Goal: Information Seeking & Learning: Learn about a topic

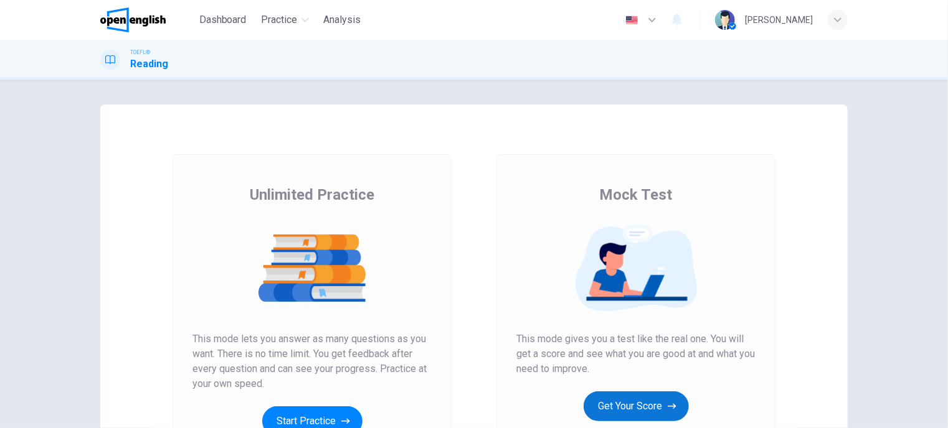
click at [639, 406] on button "Get Your Score" at bounding box center [635, 407] width 105 height 30
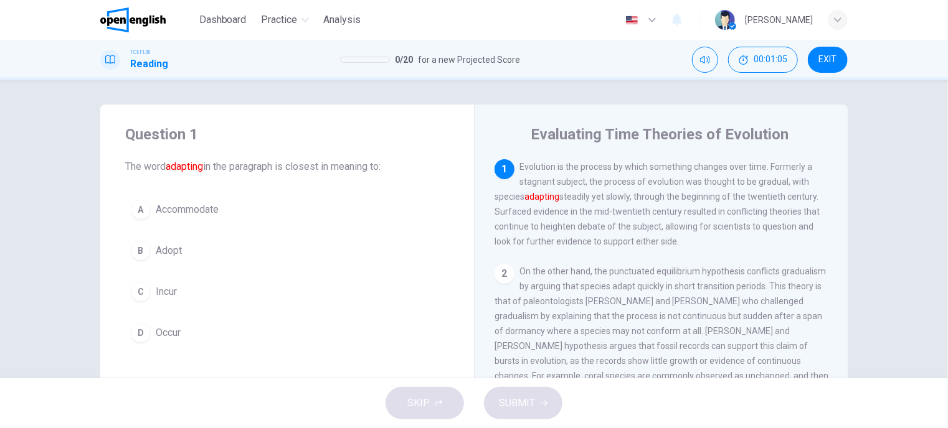
click at [161, 252] on span "Adopt" at bounding box center [169, 250] width 26 height 15
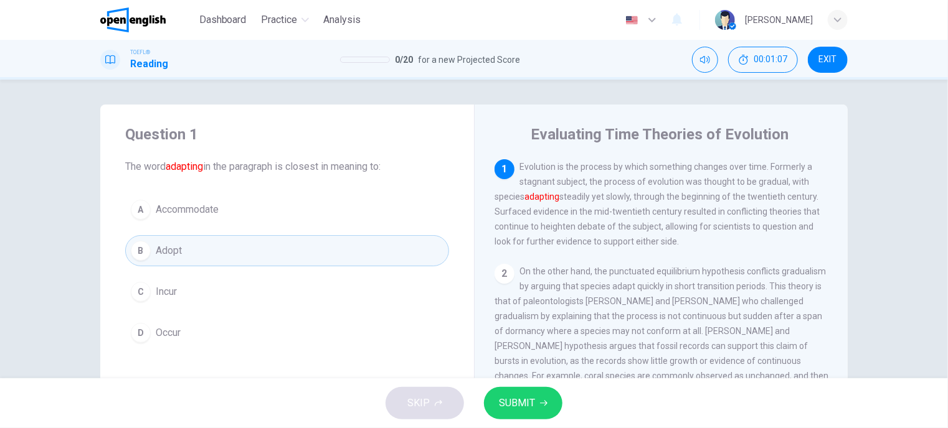
click at [529, 403] on span "SUBMIT" at bounding box center [517, 403] width 36 height 17
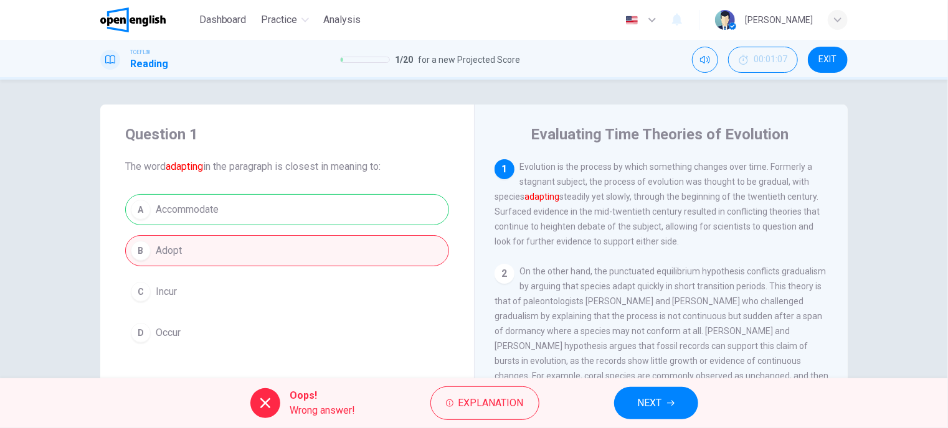
click at [671, 412] on button "NEXT" at bounding box center [656, 403] width 84 height 32
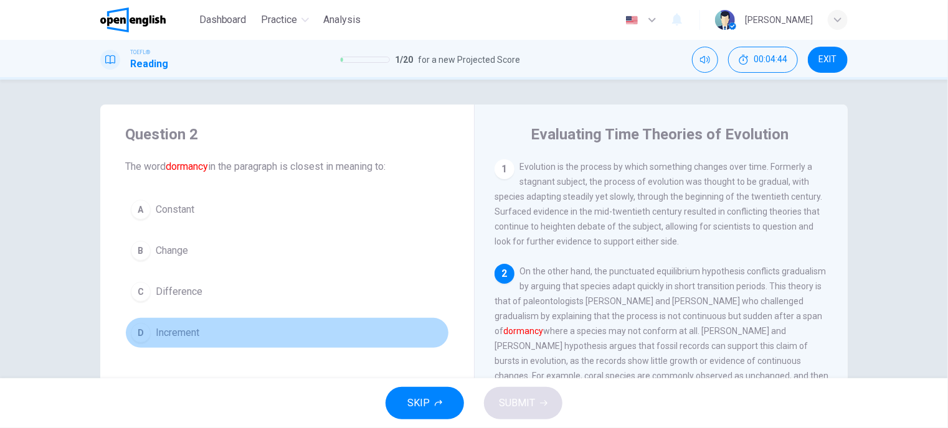
click at [171, 332] on span "Increment" at bounding box center [178, 333] width 44 height 15
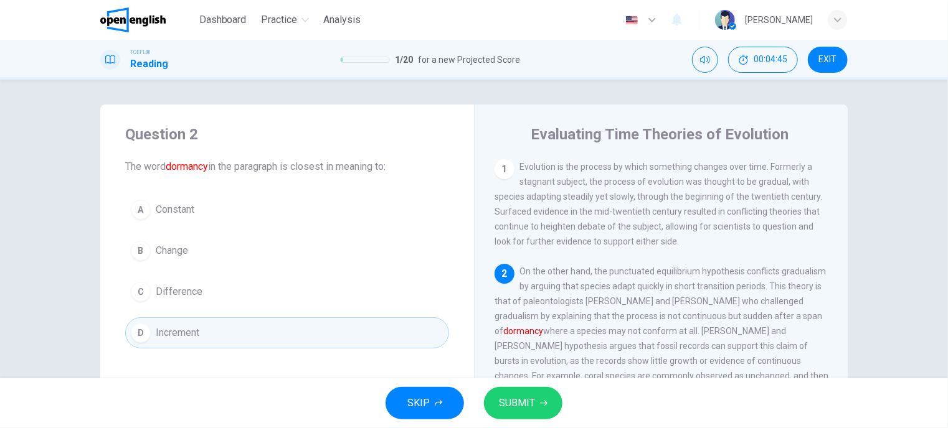
click at [529, 401] on span "SUBMIT" at bounding box center [517, 403] width 36 height 17
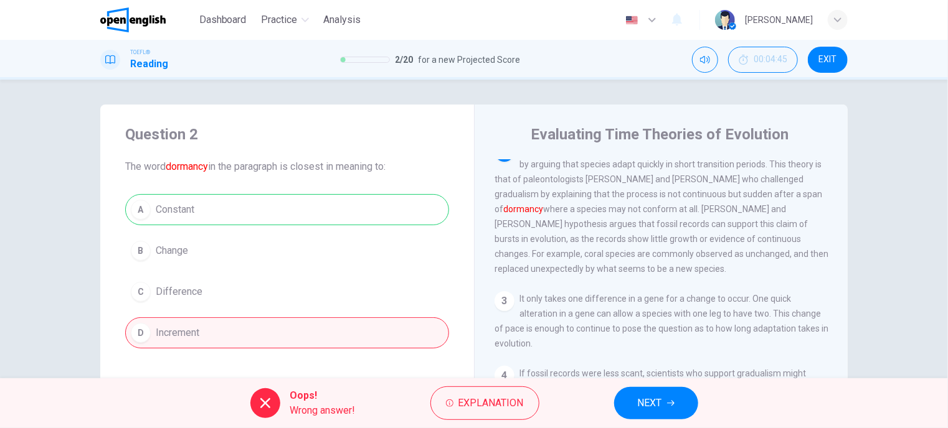
scroll to position [125, 0]
click at [661, 407] on span "NEXT" at bounding box center [650, 403] width 24 height 17
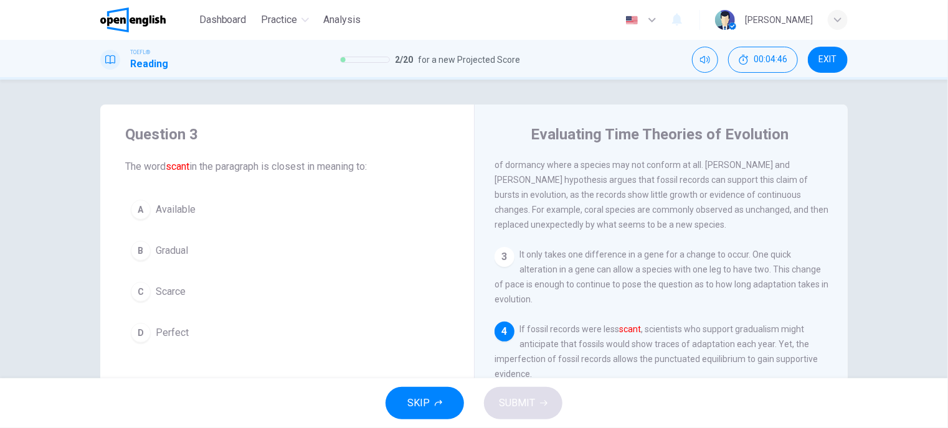
scroll to position [291, 0]
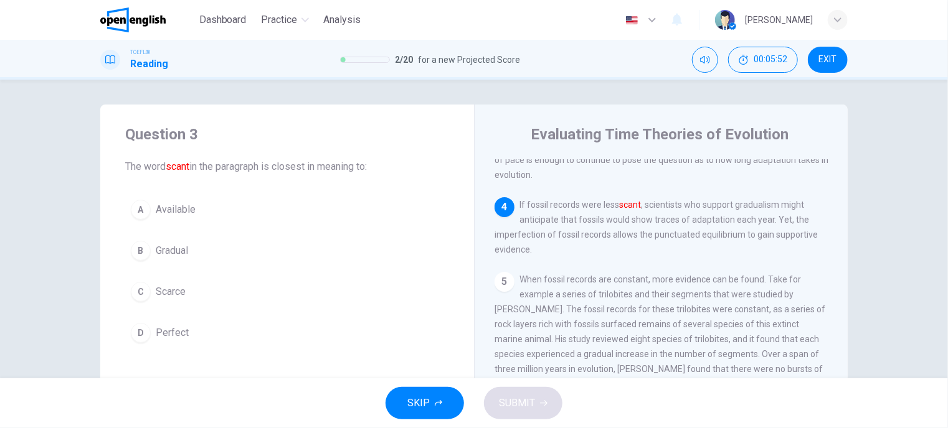
click at [166, 207] on span "Available" at bounding box center [176, 209] width 40 height 15
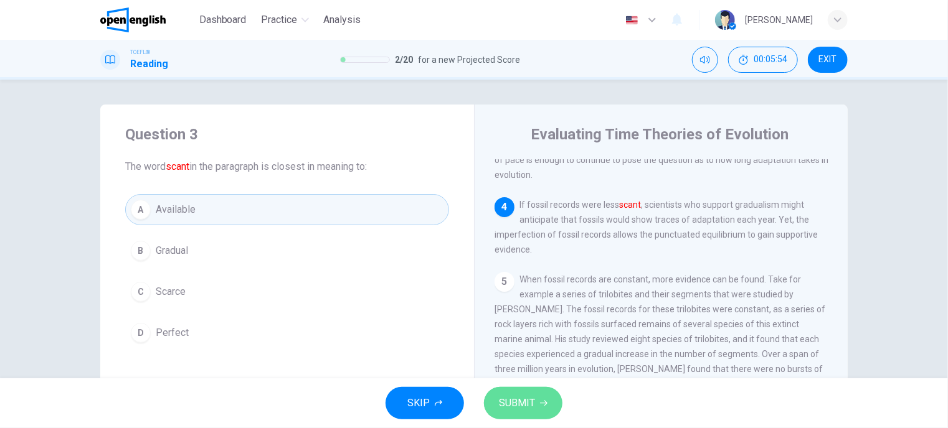
click at [517, 398] on span "SUBMIT" at bounding box center [517, 403] width 36 height 17
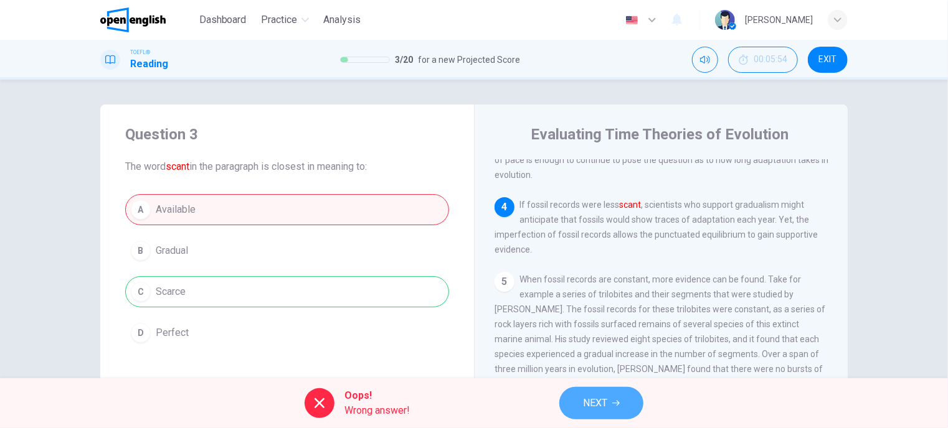
click at [618, 410] on button "NEXT" at bounding box center [601, 403] width 84 height 32
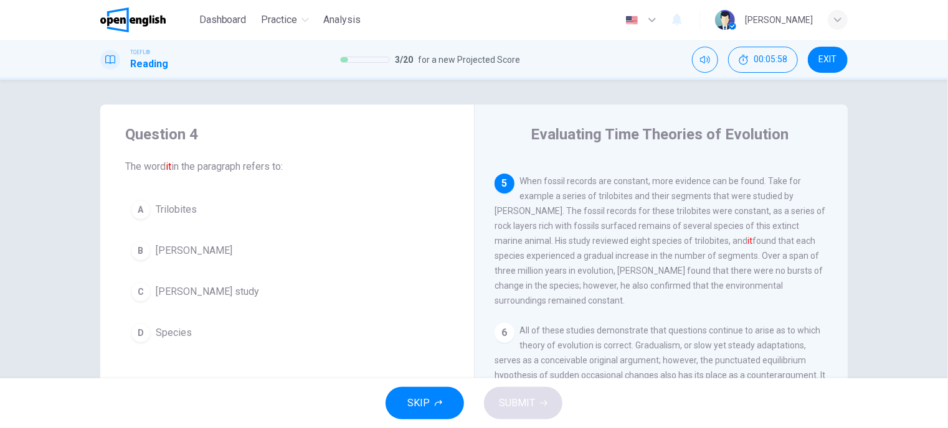
scroll to position [410, 0]
click at [171, 248] on span "[PERSON_NAME]" at bounding box center [194, 250] width 77 height 15
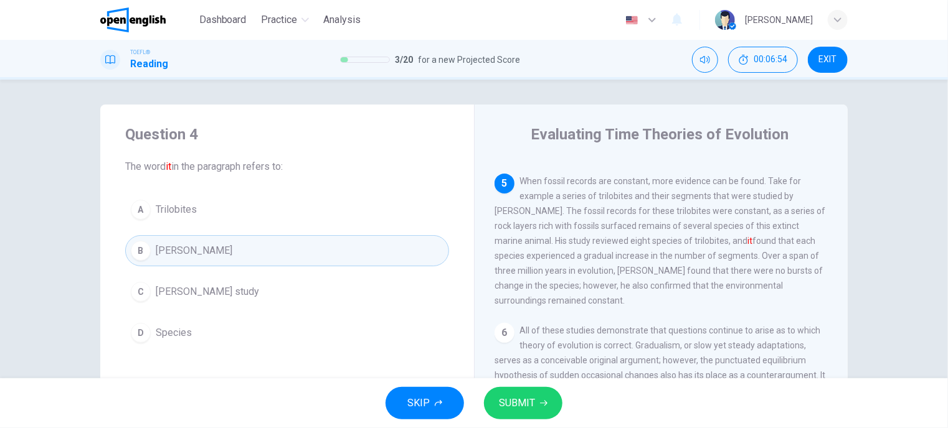
click at [531, 399] on span "SUBMIT" at bounding box center [517, 403] width 36 height 17
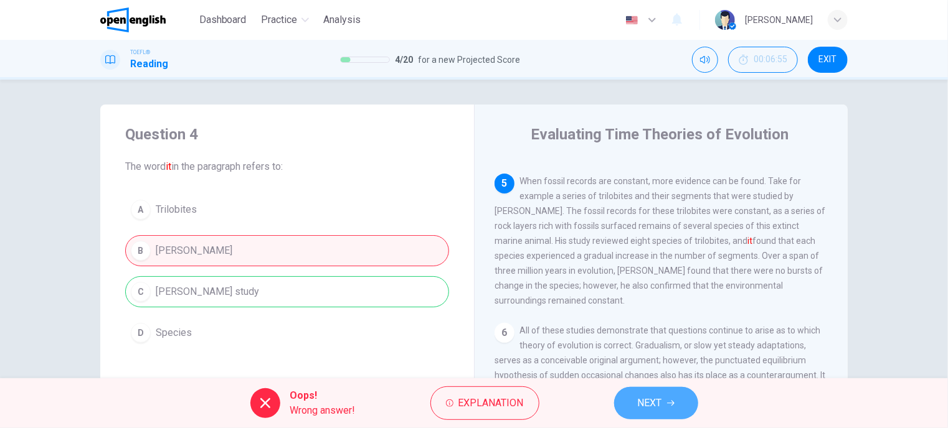
click at [643, 398] on span "NEXT" at bounding box center [650, 403] width 24 height 17
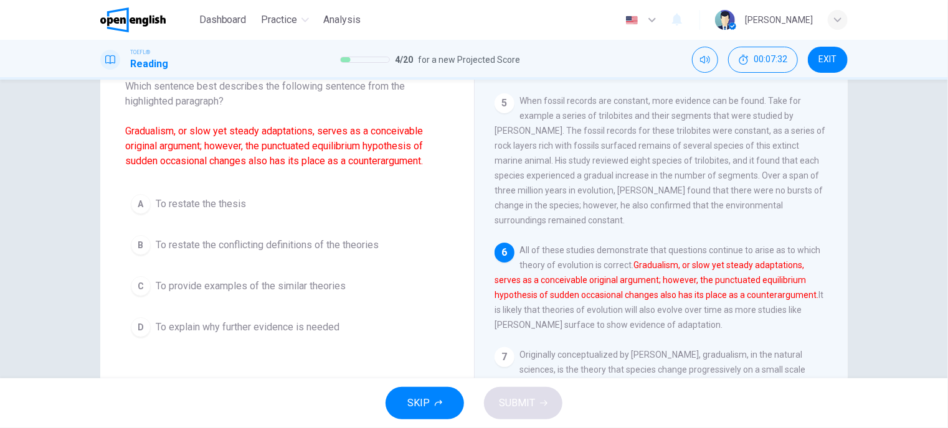
scroll to position [62, 0]
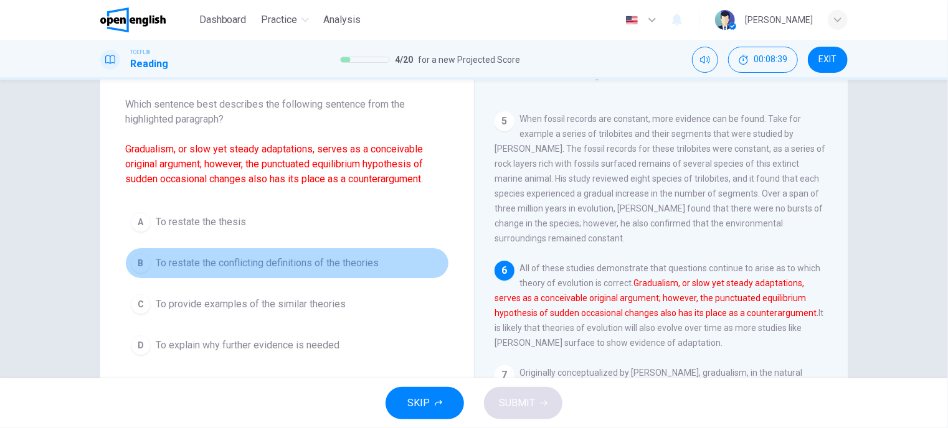
click at [257, 262] on span "To restate the conflicting definitions of the theories" at bounding box center [267, 263] width 223 height 15
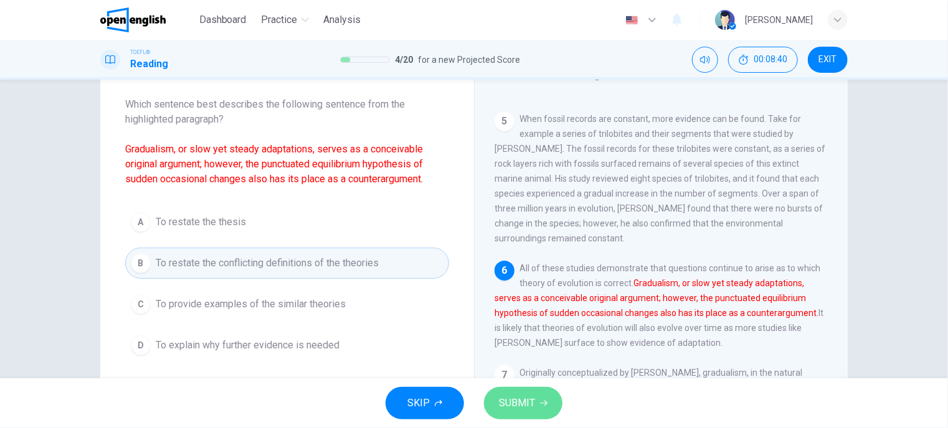
click at [537, 405] on button "SUBMIT" at bounding box center [523, 403] width 78 height 32
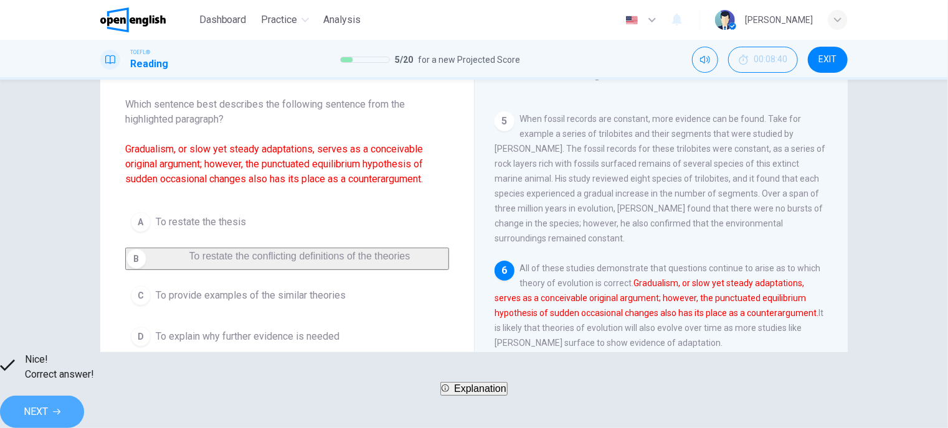
click at [48, 405] on span "NEXT" at bounding box center [36, 411] width 24 height 17
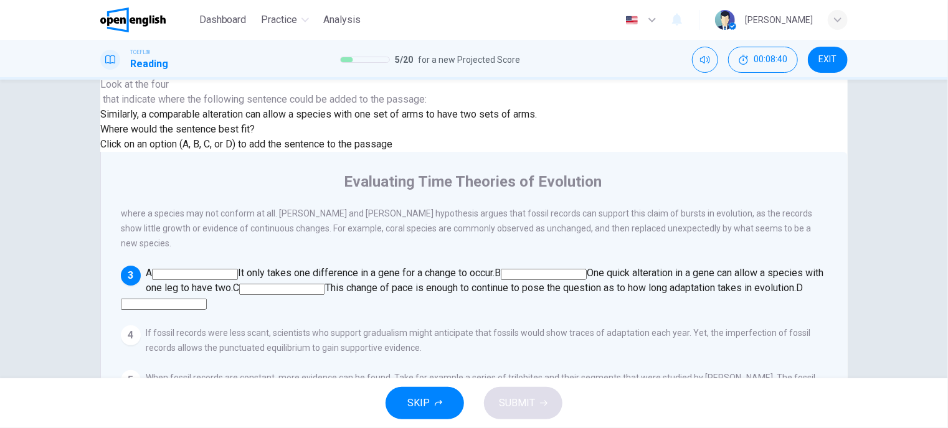
scroll to position [102, 0]
click at [587, 269] on input at bounding box center [544, 274] width 86 height 11
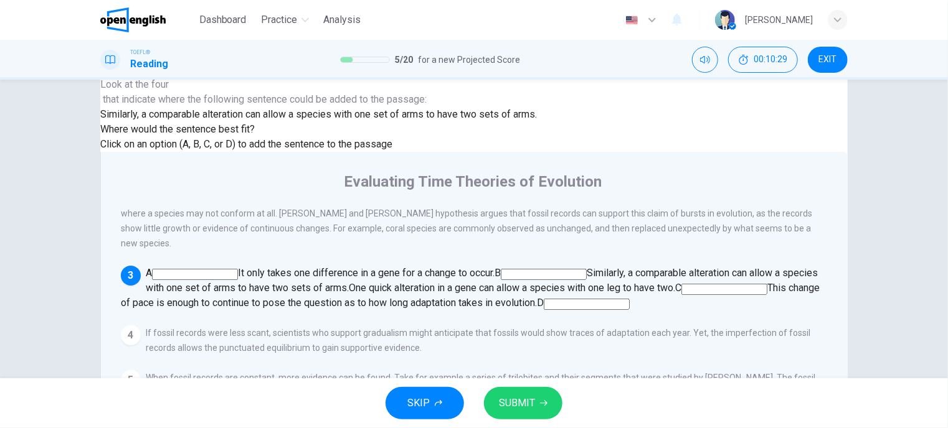
click at [681, 295] on input at bounding box center [724, 289] width 86 height 11
click at [499, 404] on span "SUBMIT" at bounding box center [517, 403] width 36 height 17
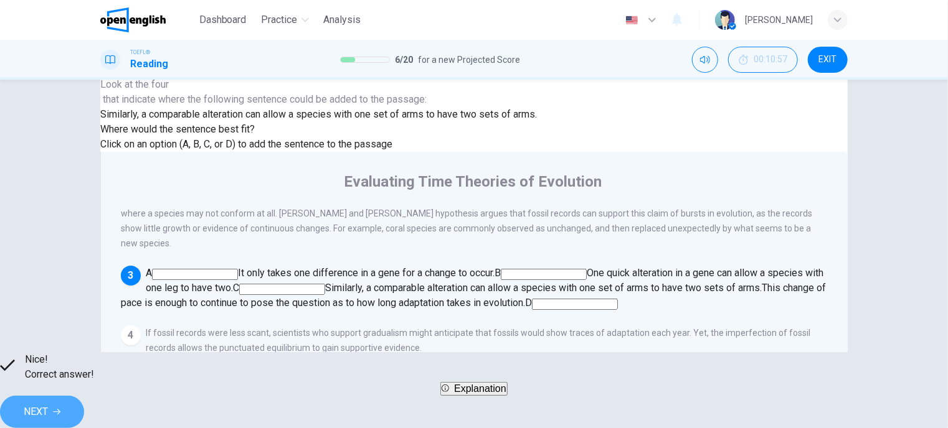
click at [84, 408] on button "NEXT" at bounding box center [42, 412] width 84 height 32
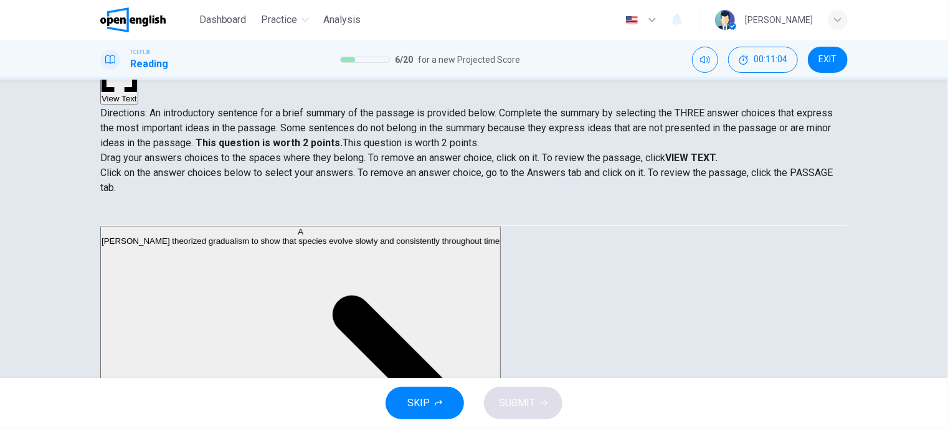
scroll to position [125, 0]
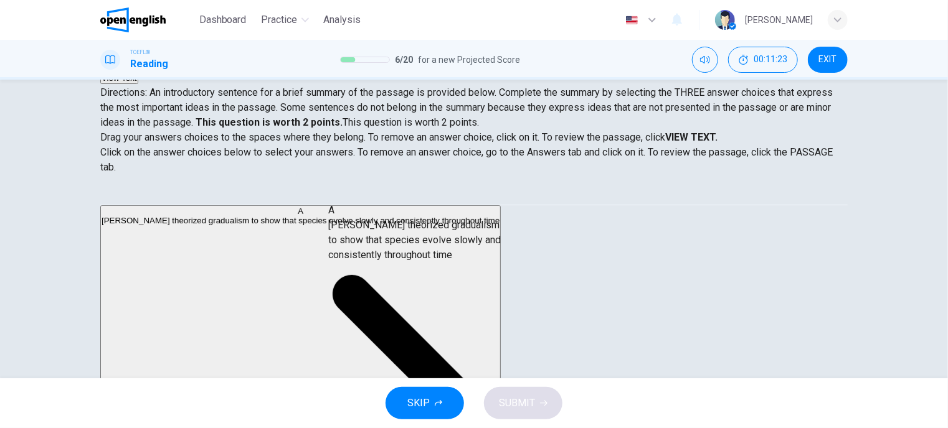
drag, startPoint x: 220, startPoint y: 233, endPoint x: 429, endPoint y: 242, distance: 209.4
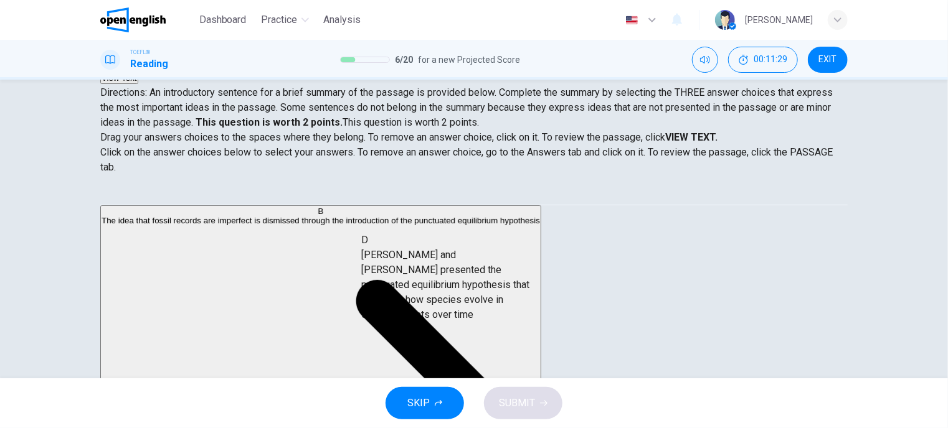
drag, startPoint x: 206, startPoint y: 326, endPoint x: 449, endPoint y: 280, distance: 247.1
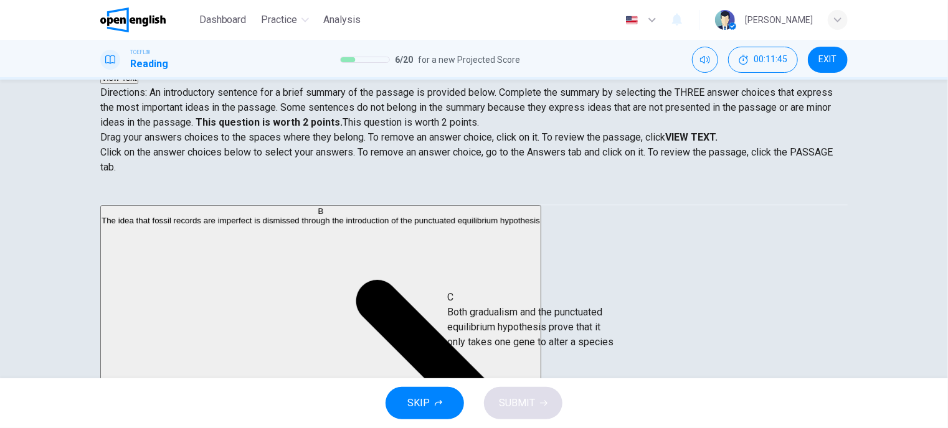
scroll to position [17, 0]
drag, startPoint x: 209, startPoint y: 285, endPoint x: 538, endPoint y: 338, distance: 333.1
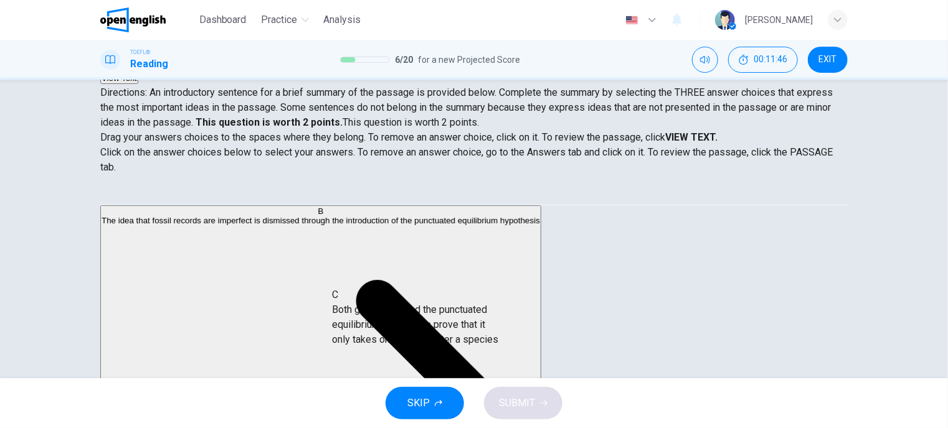
scroll to position [0, 0]
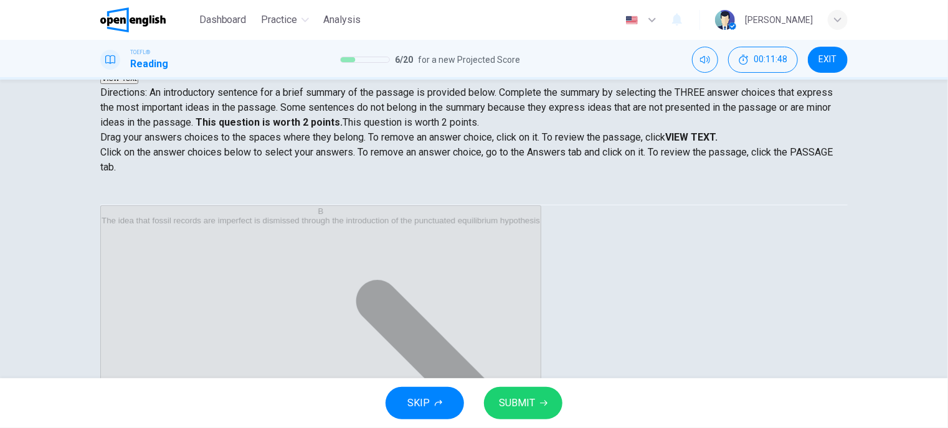
click at [522, 400] on span "SUBMIT" at bounding box center [517, 403] width 36 height 17
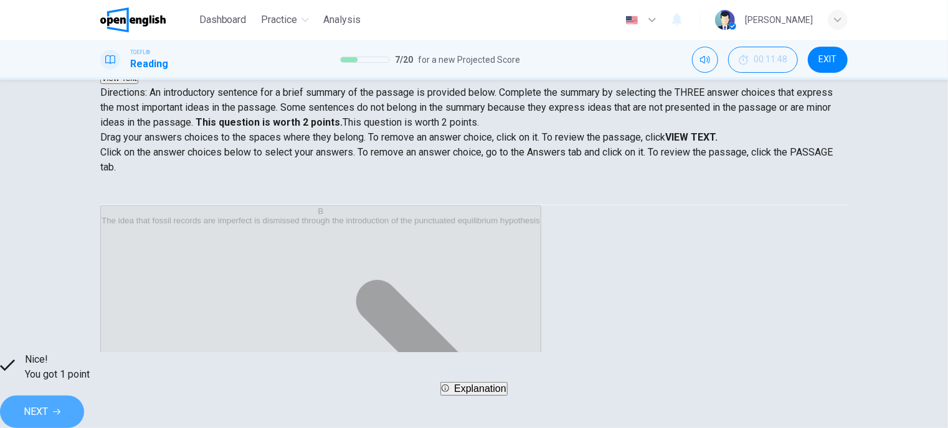
click at [84, 404] on button "NEXT" at bounding box center [42, 412] width 84 height 32
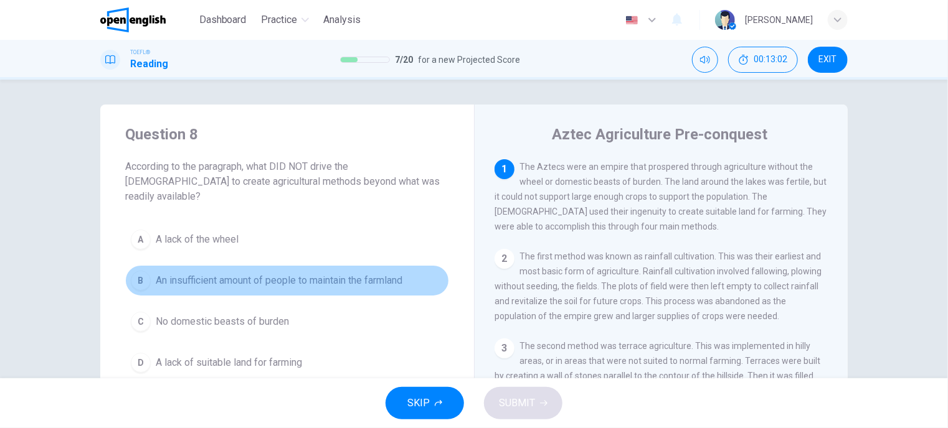
click at [247, 273] on span "An insufficient amount of people to maintain the farmland" at bounding box center [279, 280] width 247 height 15
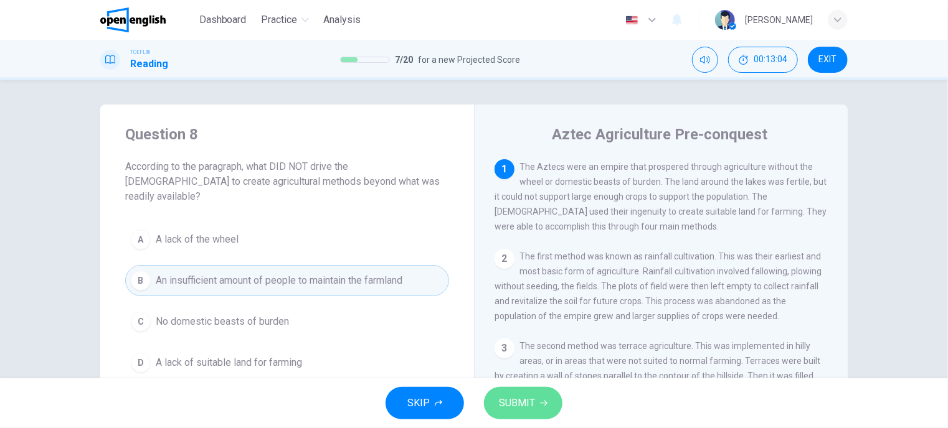
click at [515, 403] on span "SUBMIT" at bounding box center [517, 403] width 36 height 17
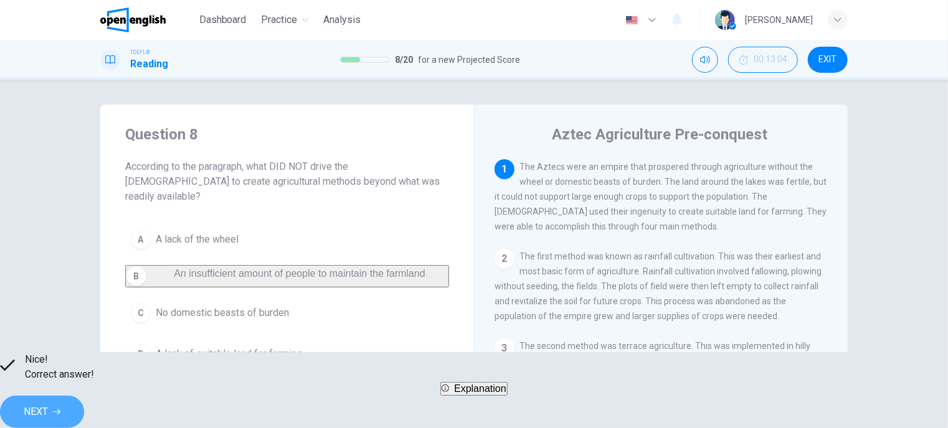
drag, startPoint x: 663, startPoint y: 403, endPoint x: 554, endPoint y: 340, distance: 125.8
click at [48, 403] on span "NEXT" at bounding box center [36, 411] width 24 height 17
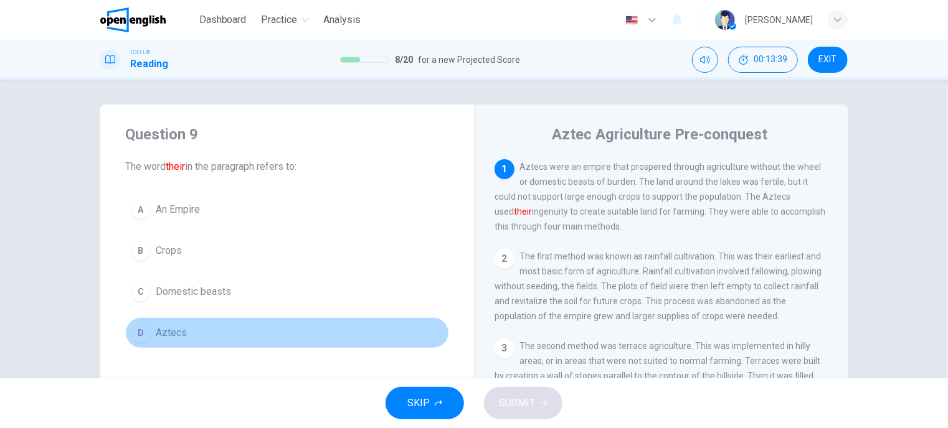
click at [164, 336] on span "Aztecs" at bounding box center [171, 333] width 31 height 15
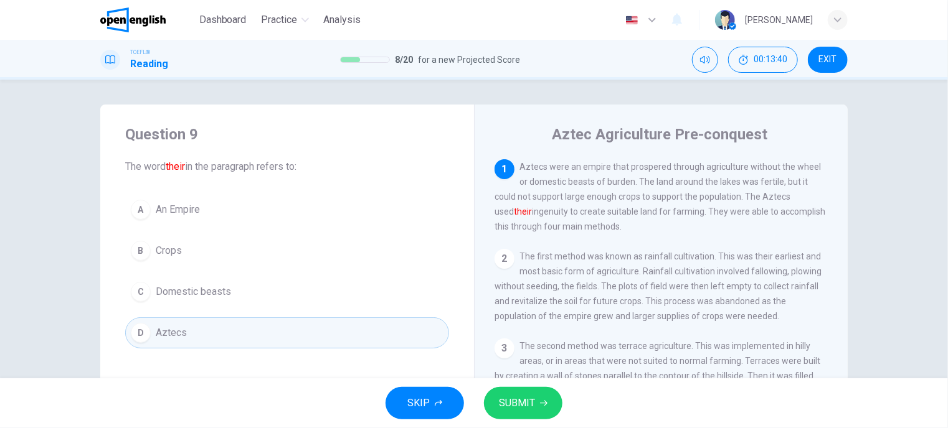
click at [523, 400] on span "SUBMIT" at bounding box center [517, 403] width 36 height 17
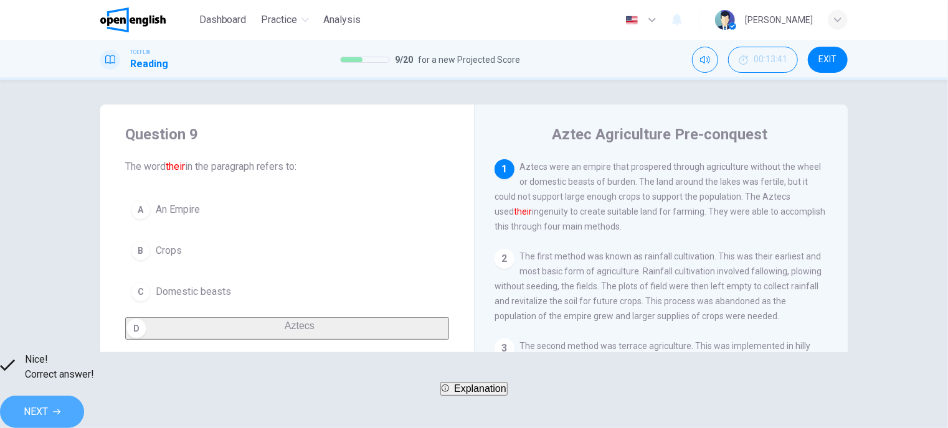
click at [60, 408] on icon "button" at bounding box center [56, 411] width 7 height 7
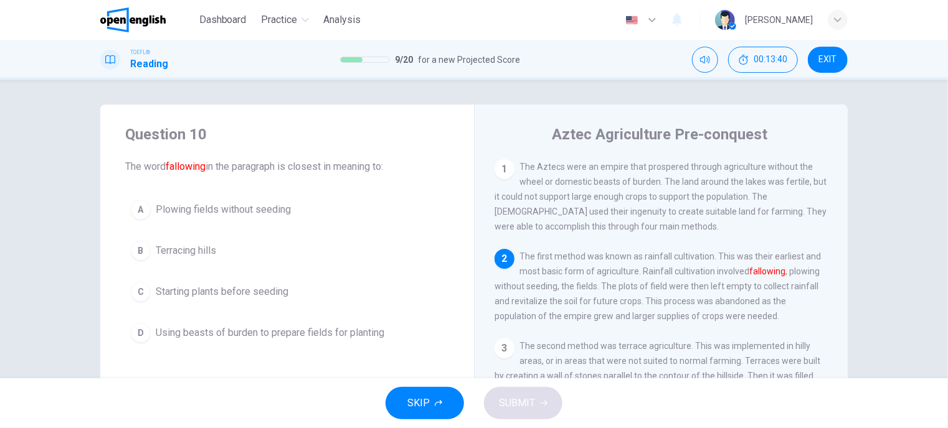
scroll to position [92, 0]
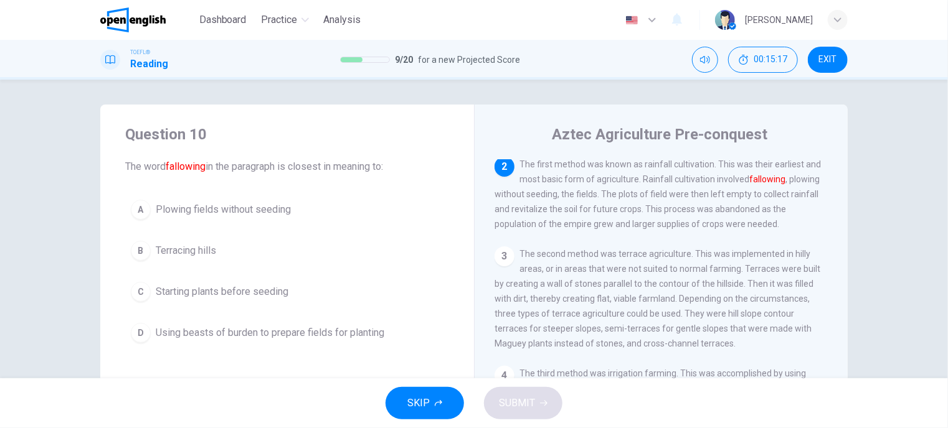
click at [225, 214] on span "Plowing fields without seeding" at bounding box center [223, 209] width 135 height 15
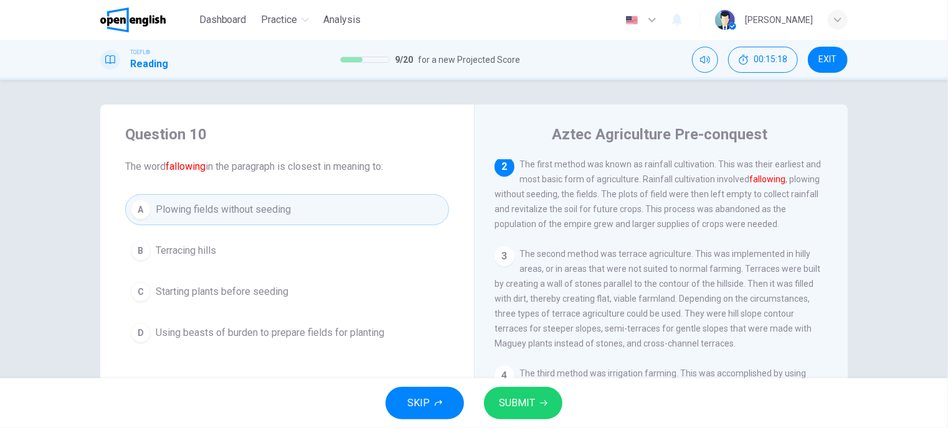
click at [520, 412] on span "SUBMIT" at bounding box center [517, 403] width 36 height 17
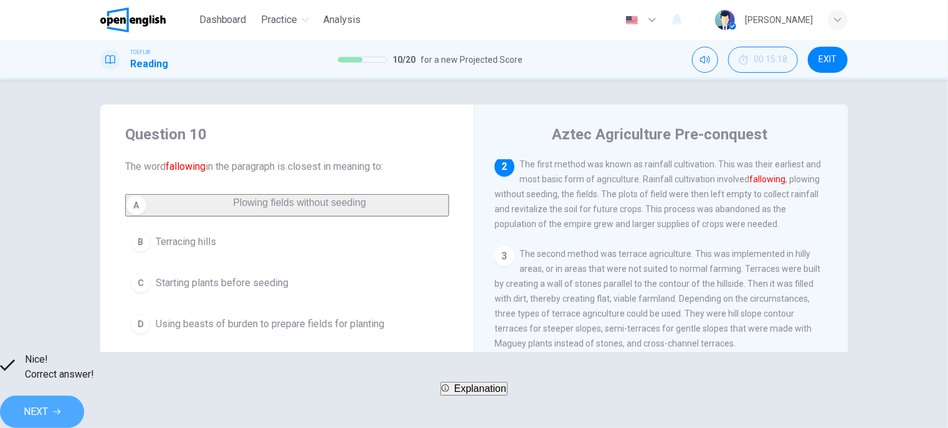
click at [84, 409] on button "NEXT" at bounding box center [42, 412] width 84 height 32
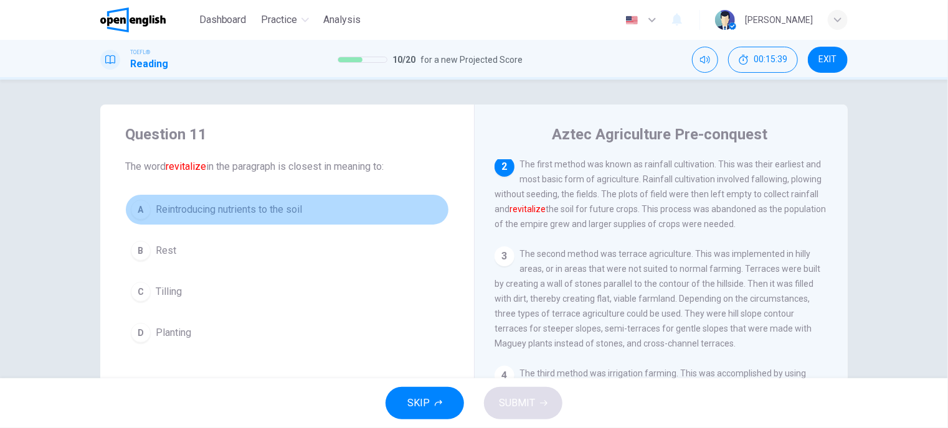
click at [222, 214] on span "Reintroducing nutrients to the soil" at bounding box center [229, 209] width 146 height 15
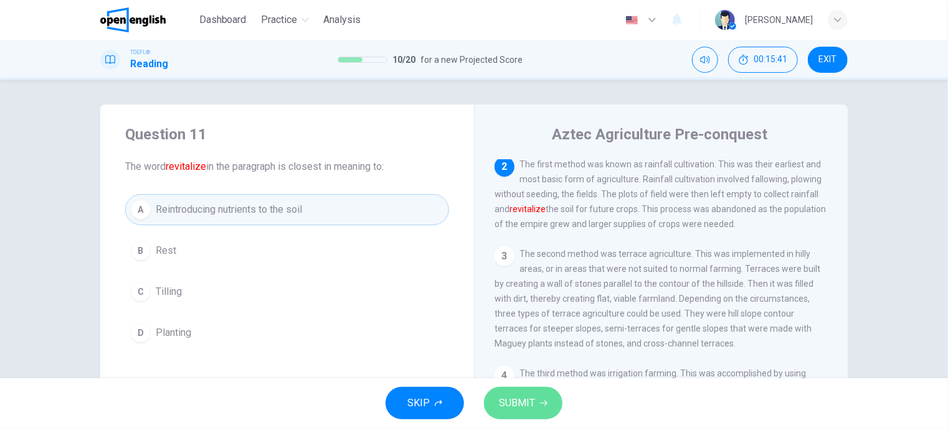
click at [519, 402] on span "SUBMIT" at bounding box center [517, 403] width 36 height 17
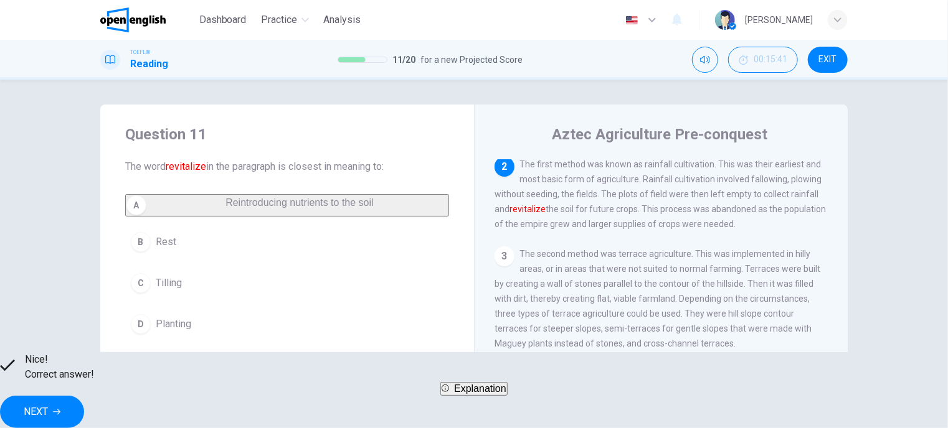
click at [84, 406] on button "NEXT" at bounding box center [42, 412] width 84 height 32
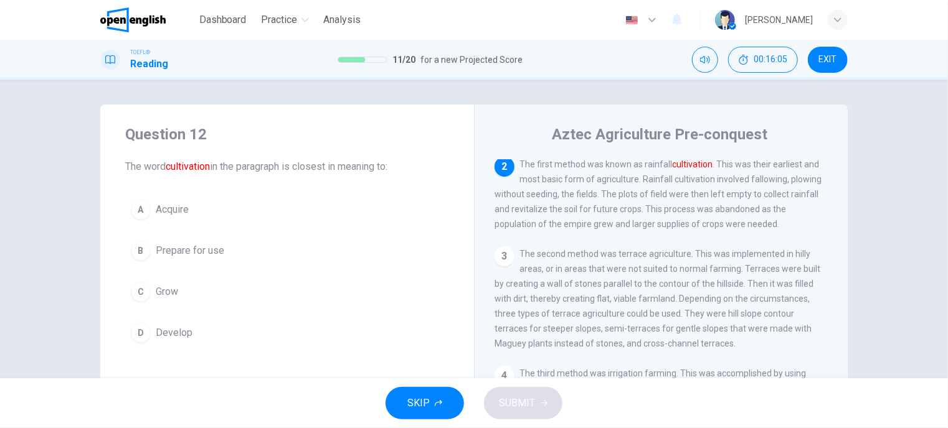
click at [176, 288] on button "C Grow" at bounding box center [287, 291] width 324 height 31
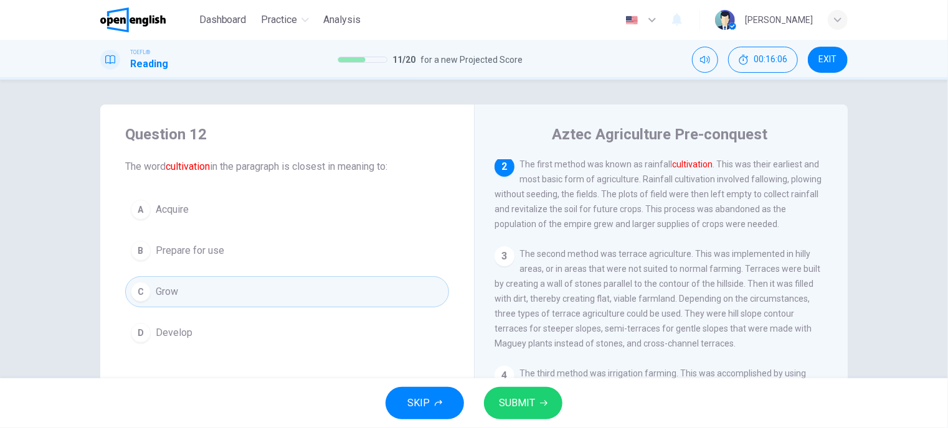
click at [521, 400] on span "SUBMIT" at bounding box center [517, 403] width 36 height 17
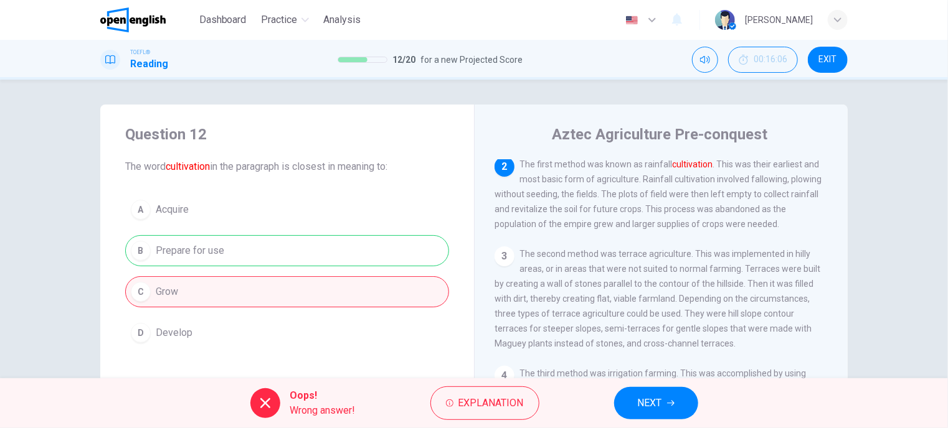
click at [680, 408] on button "NEXT" at bounding box center [656, 403] width 84 height 32
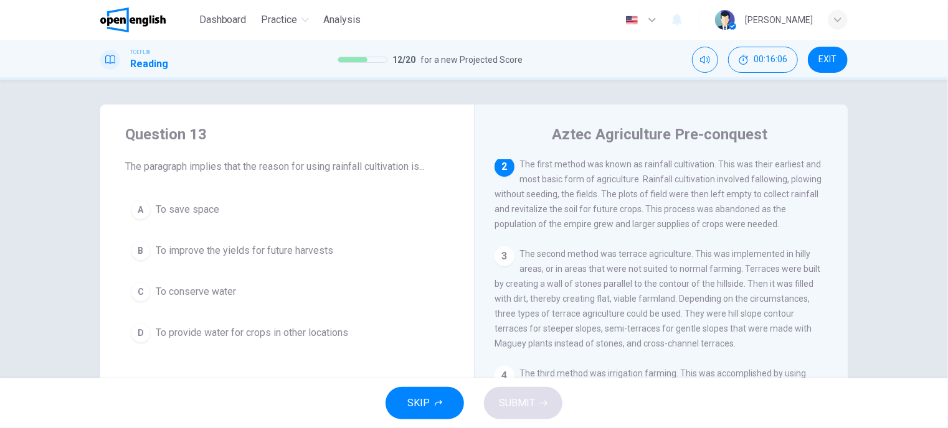
scroll to position [0, 0]
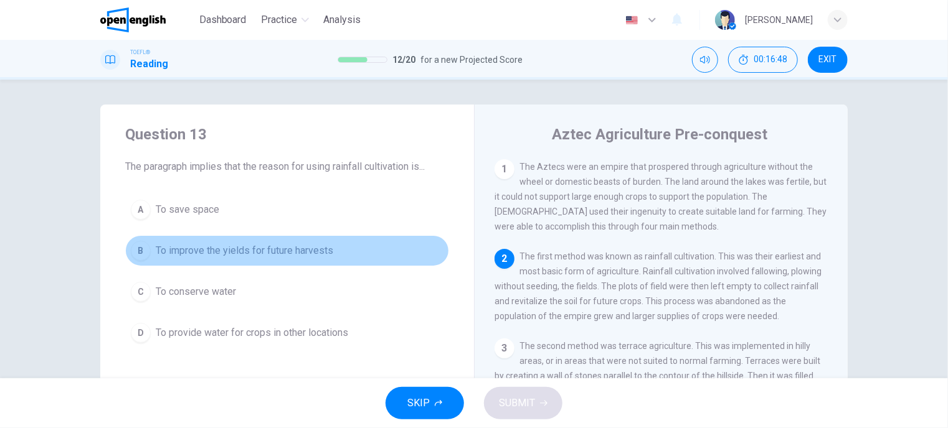
click at [293, 250] on span "To improve the yields for future harvests" at bounding box center [244, 250] width 177 height 15
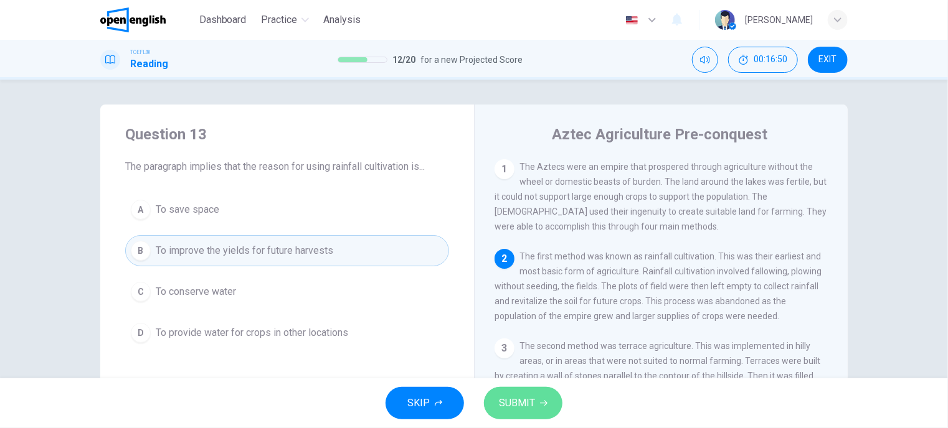
click at [506, 403] on span "SUBMIT" at bounding box center [517, 403] width 36 height 17
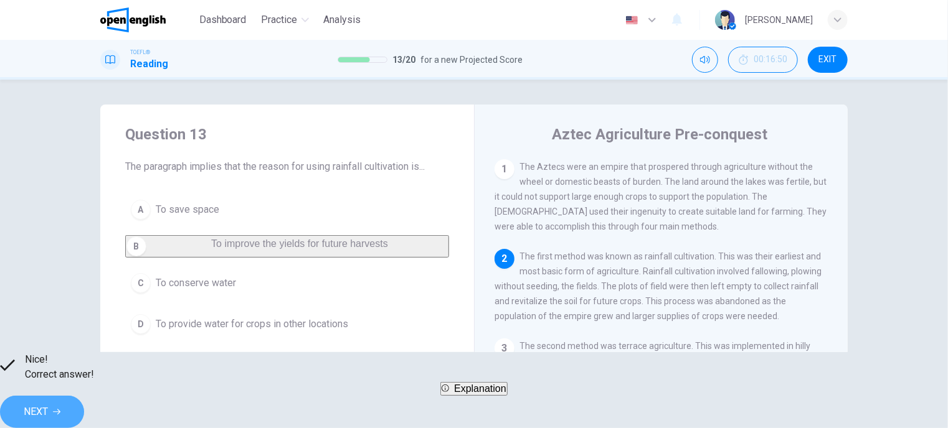
click at [84, 406] on button "NEXT" at bounding box center [42, 412] width 84 height 32
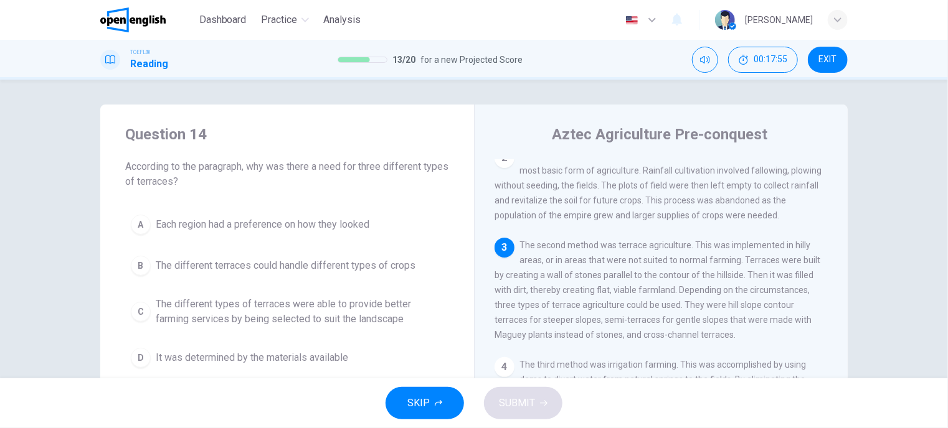
scroll to position [121, 0]
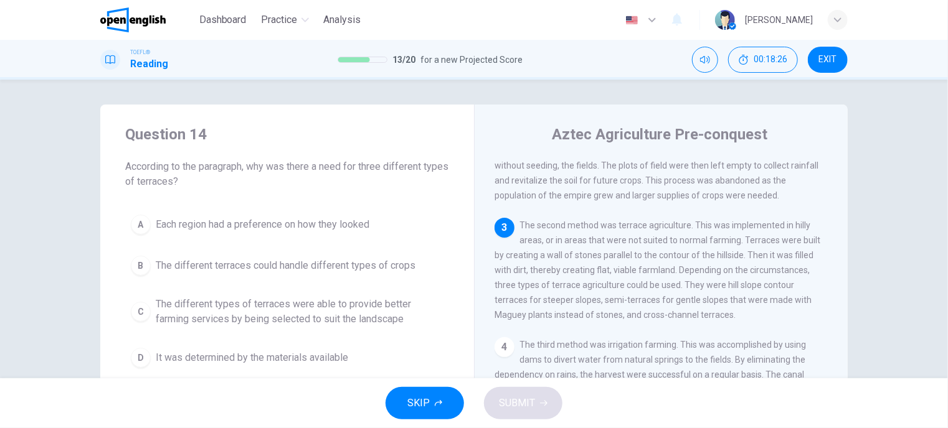
click at [214, 263] on span "The different terraces could handle different types of crops" at bounding box center [286, 265] width 260 height 15
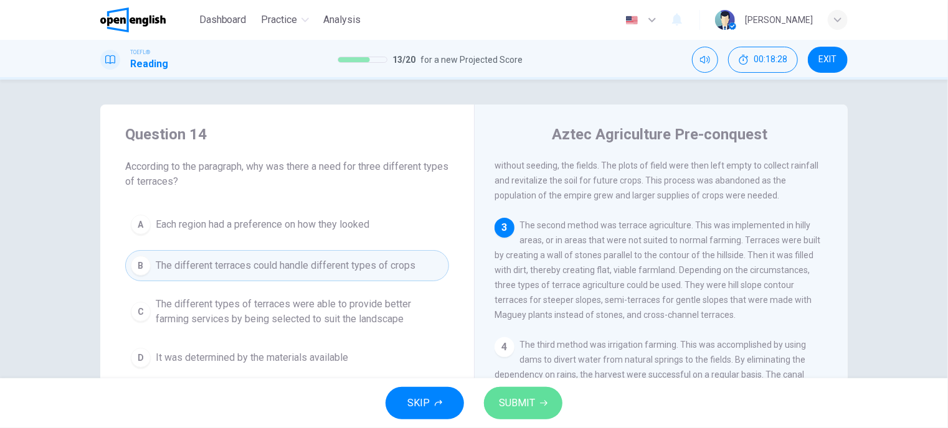
click at [519, 400] on span "SUBMIT" at bounding box center [517, 403] width 36 height 17
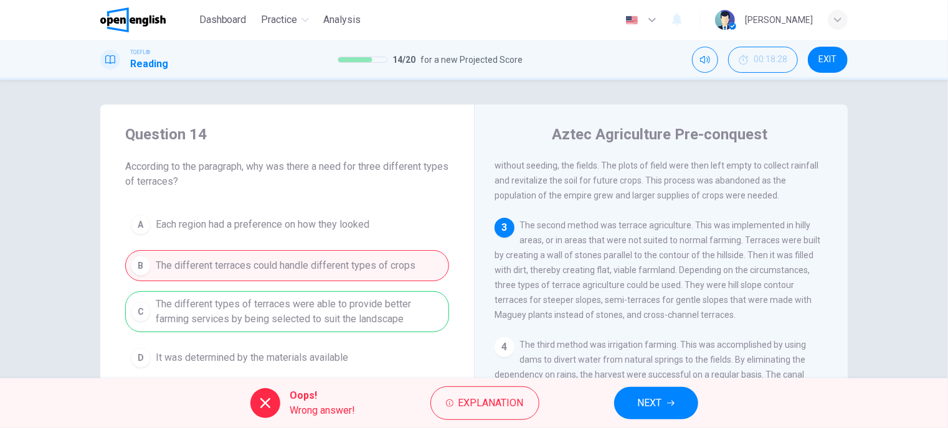
click at [643, 405] on span "NEXT" at bounding box center [650, 403] width 24 height 17
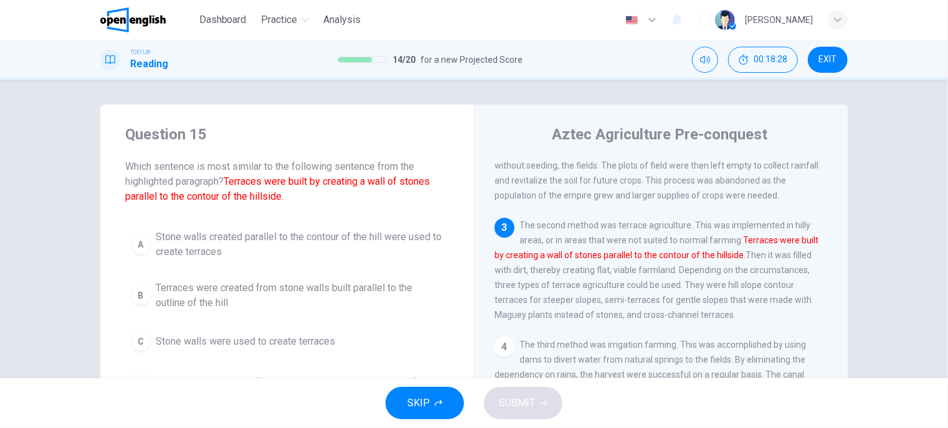
scroll to position [149, 0]
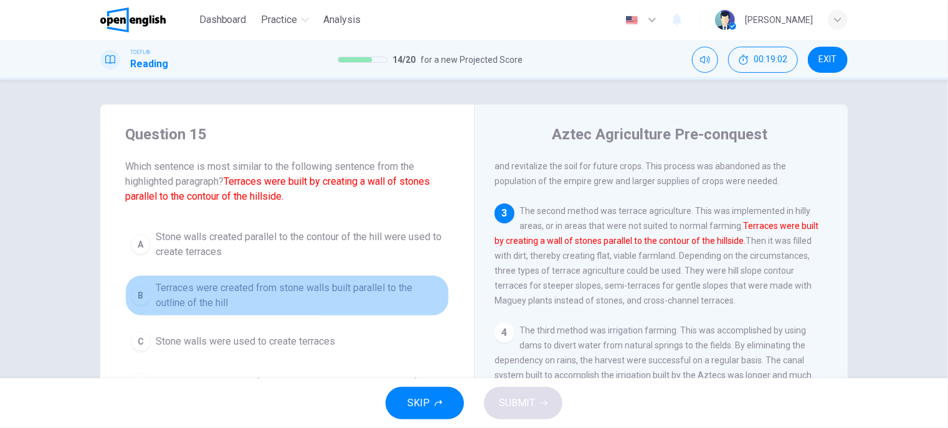
click at [217, 296] on span "Terraces were created from stone walls built parallel to the outline of the hill" at bounding box center [300, 296] width 288 height 30
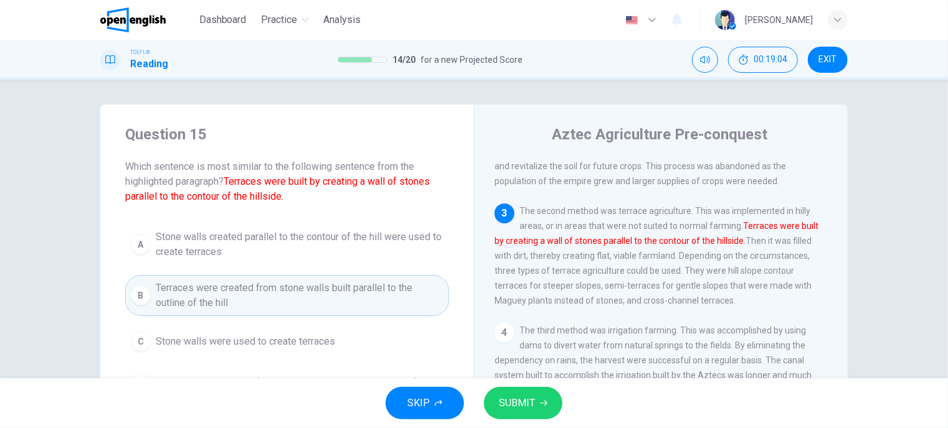
click at [545, 410] on button "SUBMIT" at bounding box center [523, 403] width 78 height 32
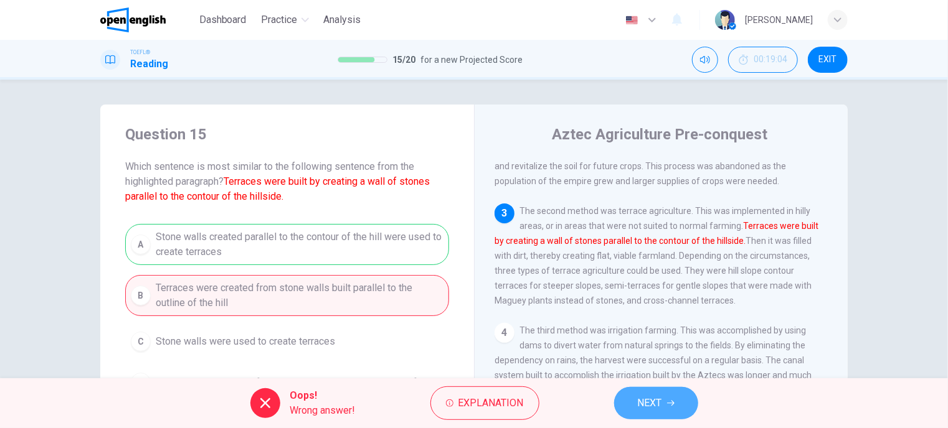
click at [674, 405] on icon "button" at bounding box center [670, 403] width 7 height 7
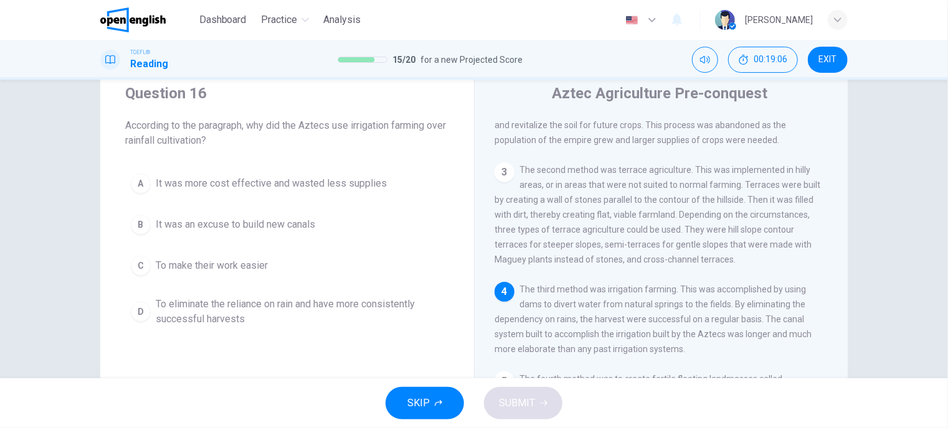
scroll to position [62, 0]
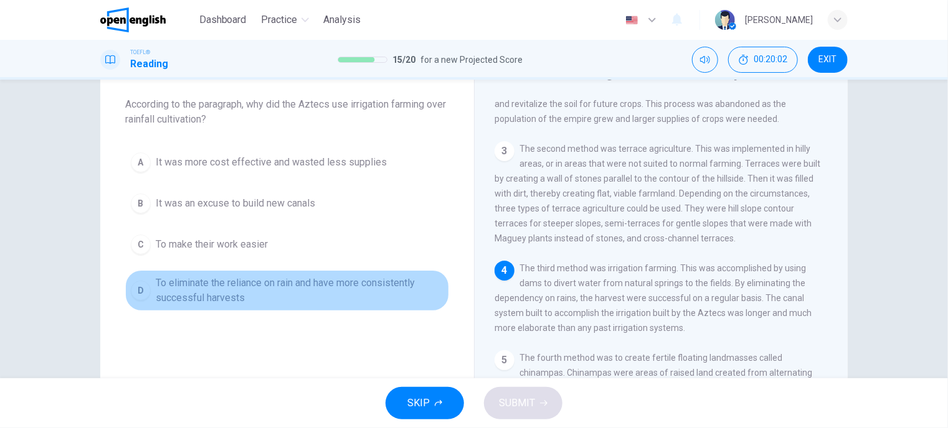
click at [223, 290] on span "To eliminate the reliance on rain and have more consistently successful harvests" at bounding box center [300, 291] width 288 height 30
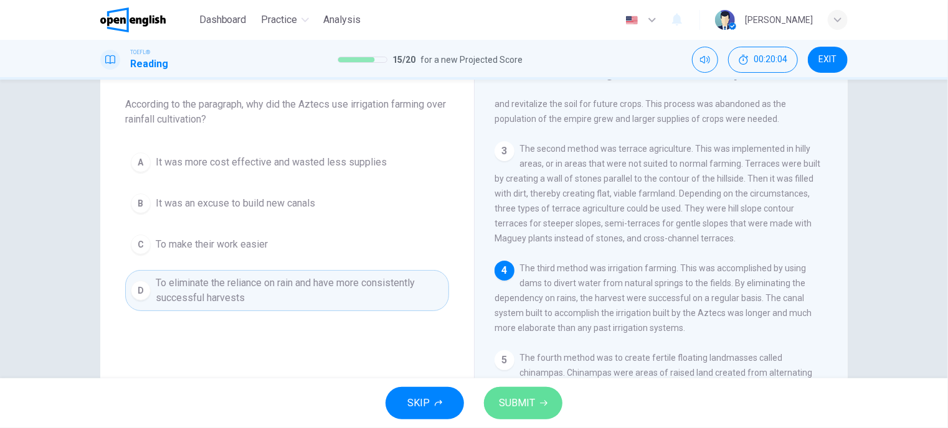
click at [528, 400] on span "SUBMIT" at bounding box center [517, 403] width 36 height 17
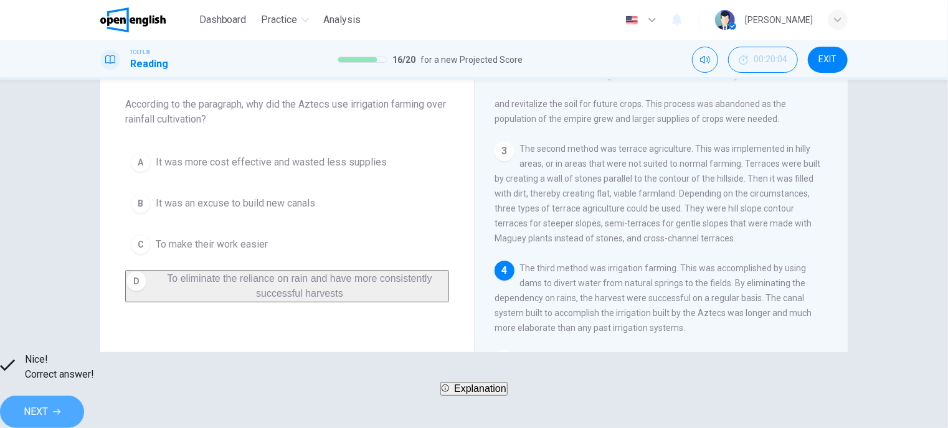
drag, startPoint x: 652, startPoint y: 400, endPoint x: 569, endPoint y: 313, distance: 120.2
click at [48, 403] on span "NEXT" at bounding box center [36, 411] width 24 height 17
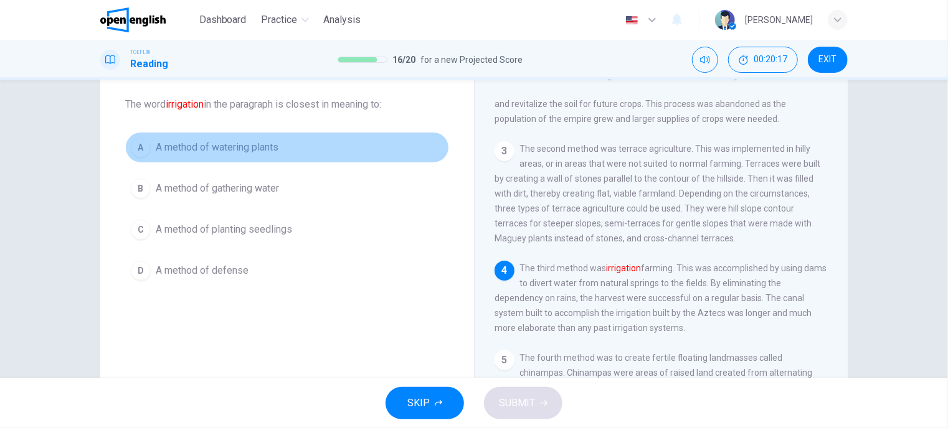
click at [232, 149] on span "A method of watering plants" at bounding box center [217, 147] width 123 height 15
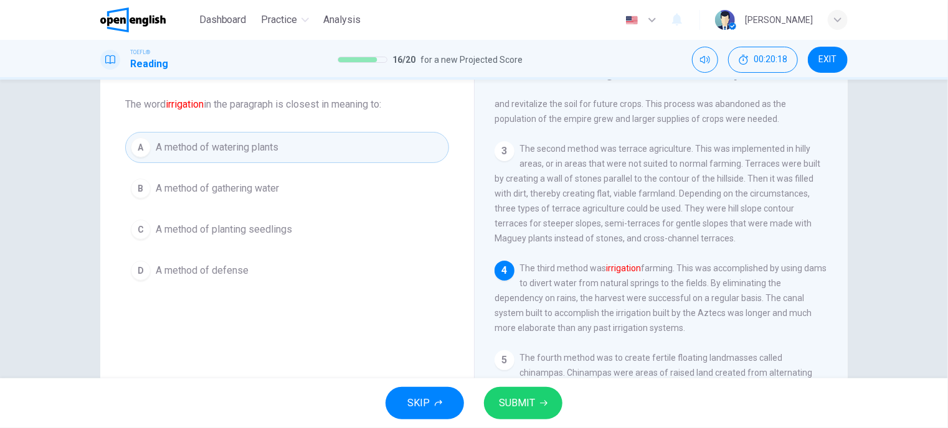
click at [513, 400] on span "SUBMIT" at bounding box center [517, 403] width 36 height 17
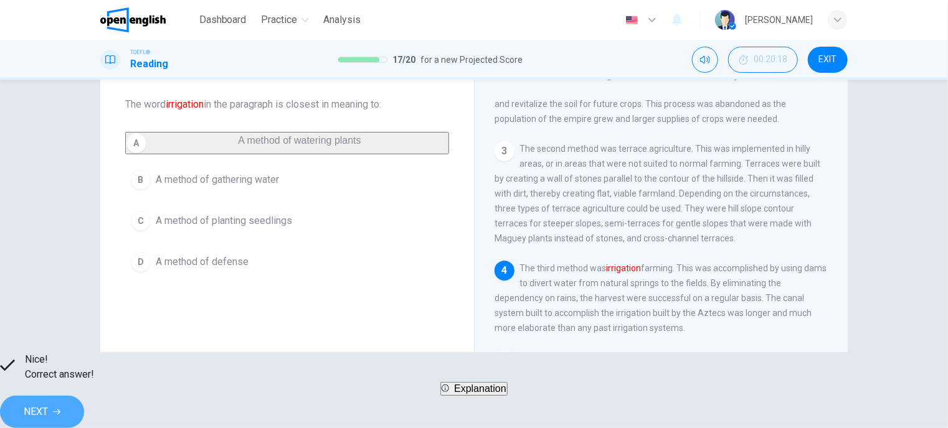
click at [48, 409] on span "NEXT" at bounding box center [36, 411] width 24 height 17
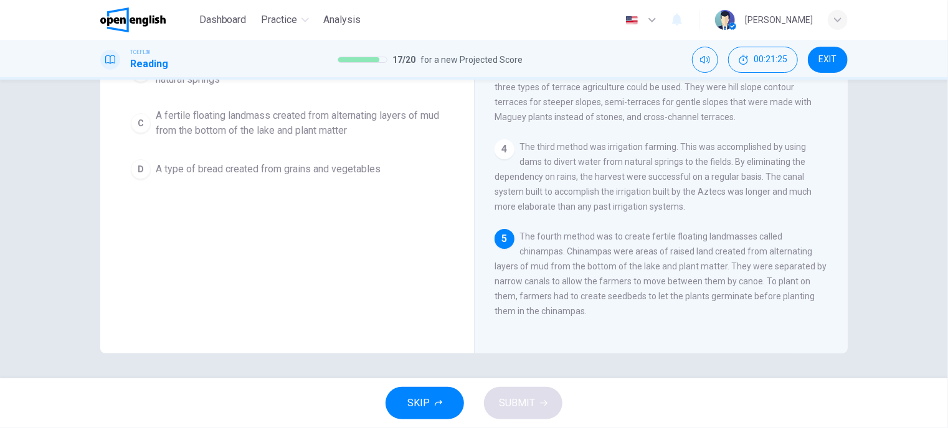
scroll to position [59, 0]
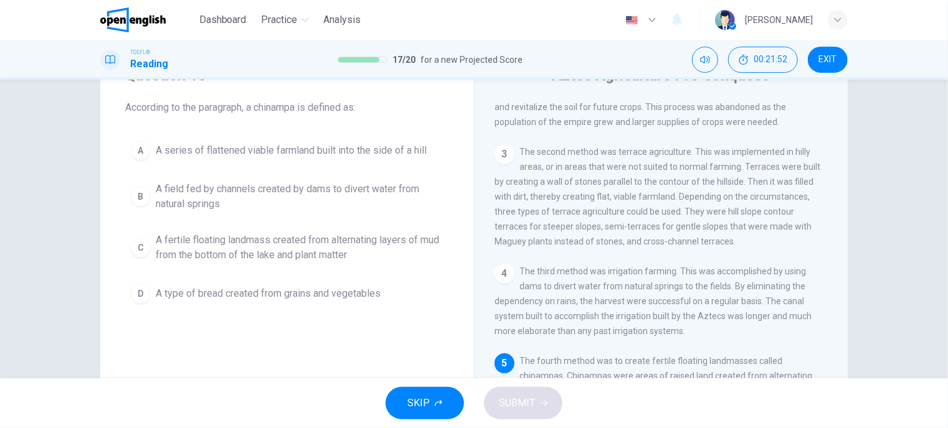
click at [320, 248] on span "A fertile floating landmass created from alternating layers of mud from the bot…" at bounding box center [300, 248] width 288 height 30
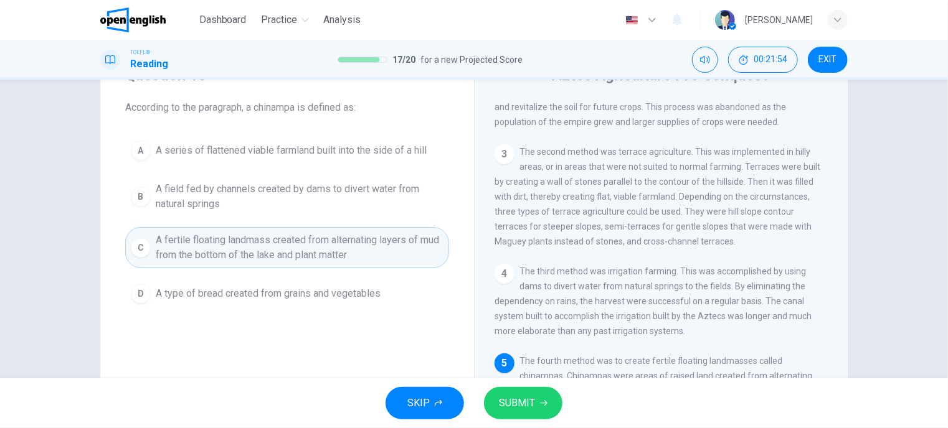
click at [521, 400] on span "SUBMIT" at bounding box center [517, 403] width 36 height 17
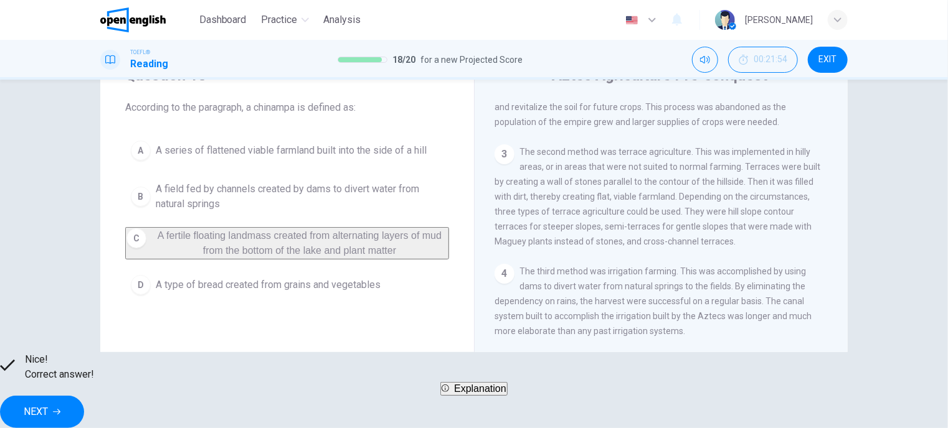
click at [48, 403] on span "NEXT" at bounding box center [36, 411] width 24 height 17
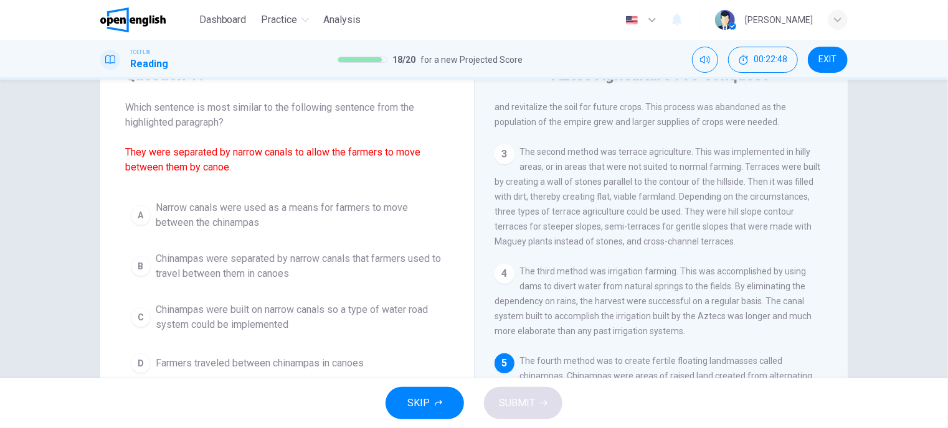
click at [253, 270] on span "Chinampas were separated by narrow canals that farmers used to travel between t…" at bounding box center [300, 267] width 288 height 30
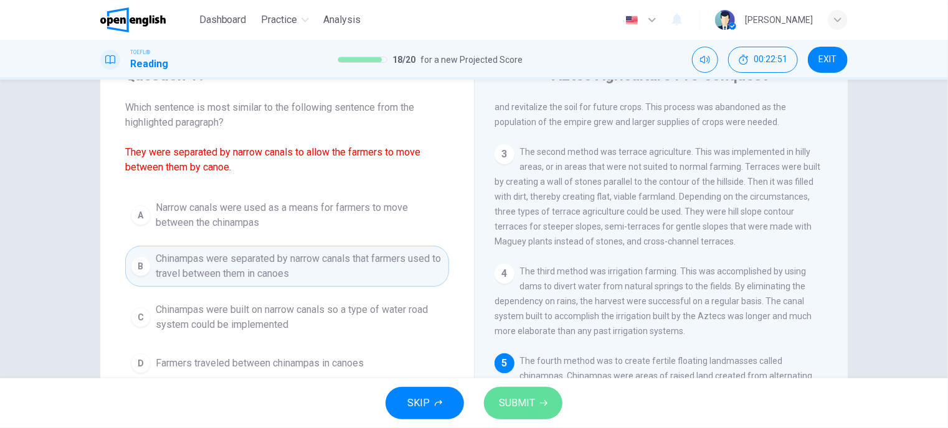
click at [514, 398] on span "SUBMIT" at bounding box center [517, 403] width 36 height 17
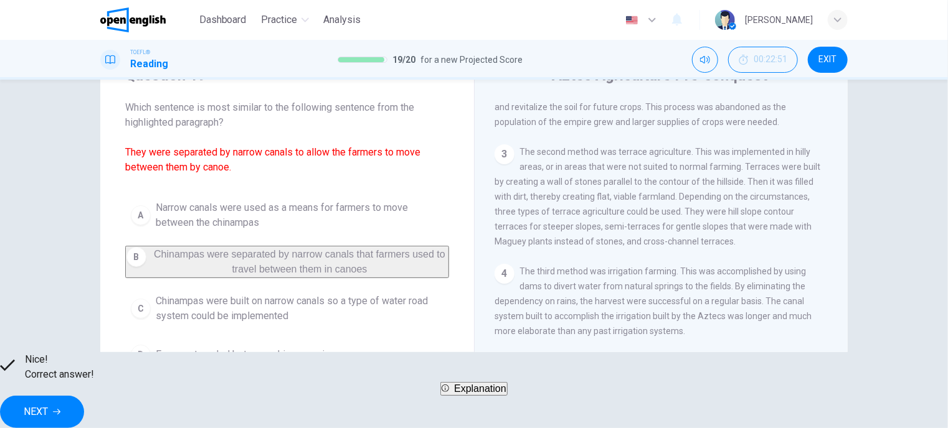
click at [48, 405] on span "NEXT" at bounding box center [36, 411] width 24 height 17
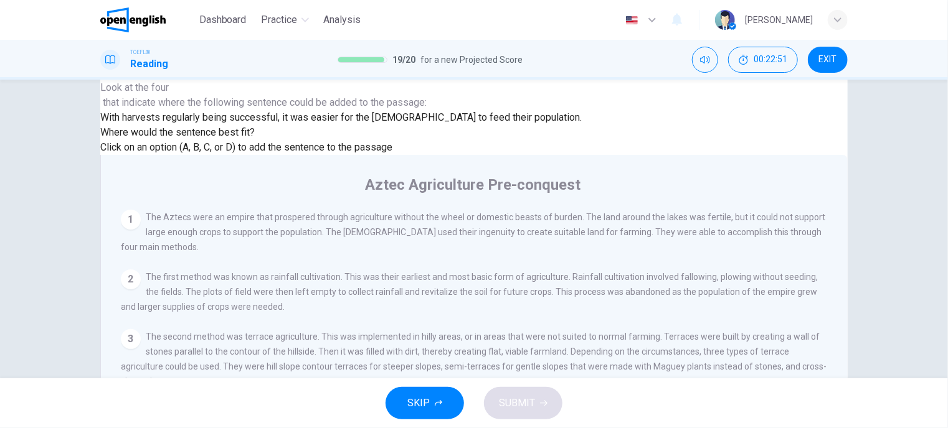
scroll to position [166, 0]
click at [531, 407] on span "SUBMIT" at bounding box center [517, 403] width 36 height 17
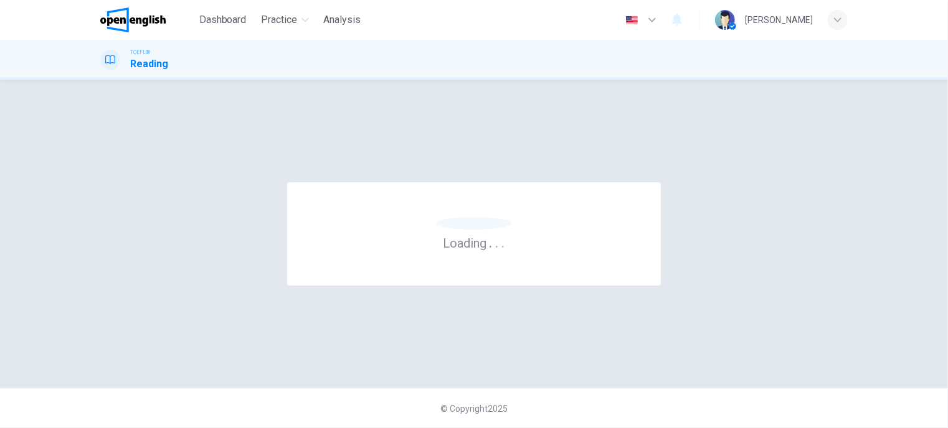
scroll to position [0, 0]
